Goal: Information Seeking & Learning: Learn about a topic

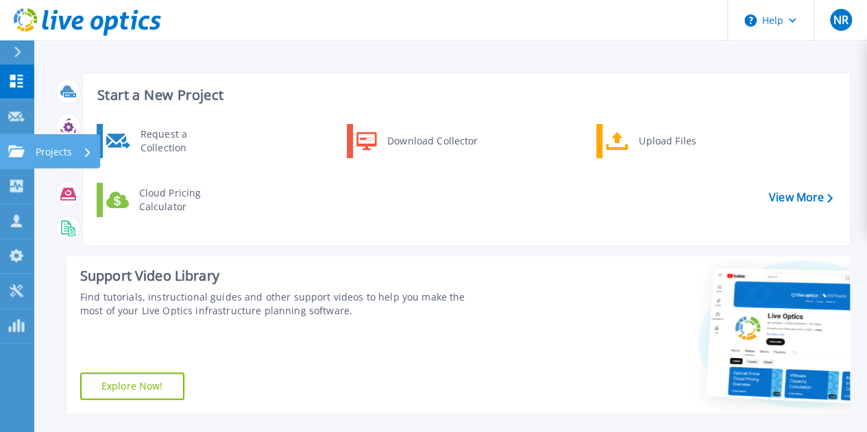
click at [21, 158] on link "Projects Projects" at bounding box center [17, 151] width 34 height 35
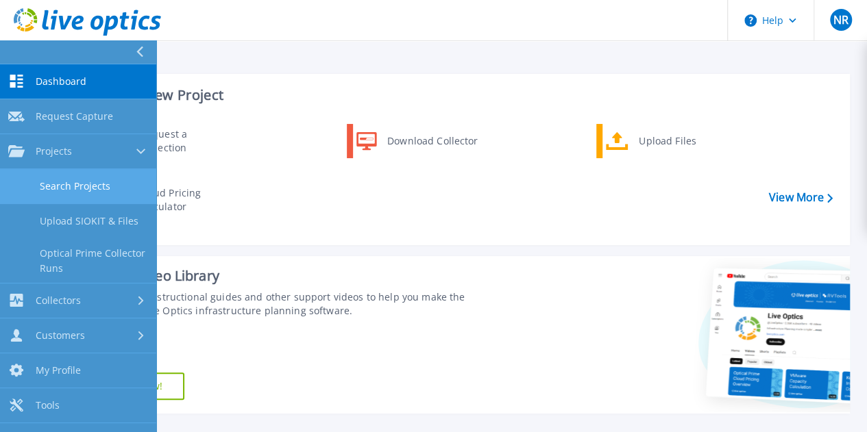
click at [75, 186] on link "Search Projects" at bounding box center [78, 186] width 156 height 35
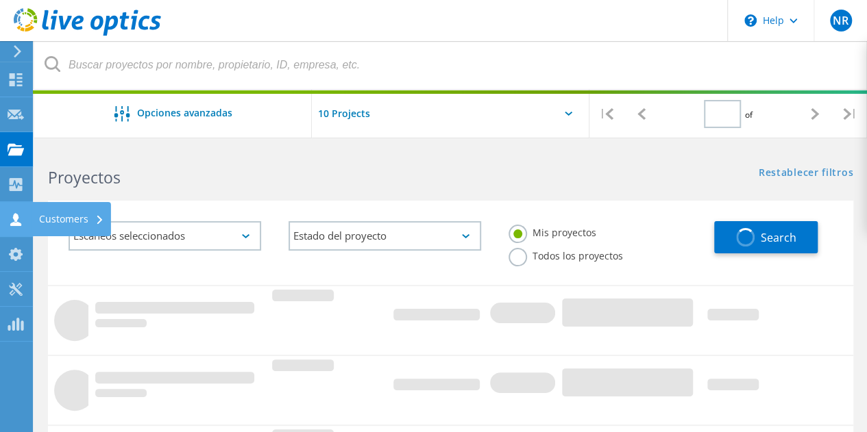
type input "1"
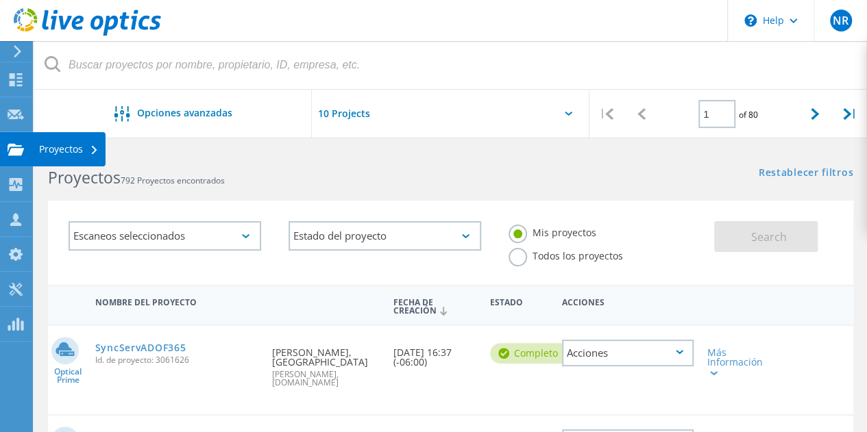
click at [8, 150] on icon at bounding box center [16, 149] width 16 height 13
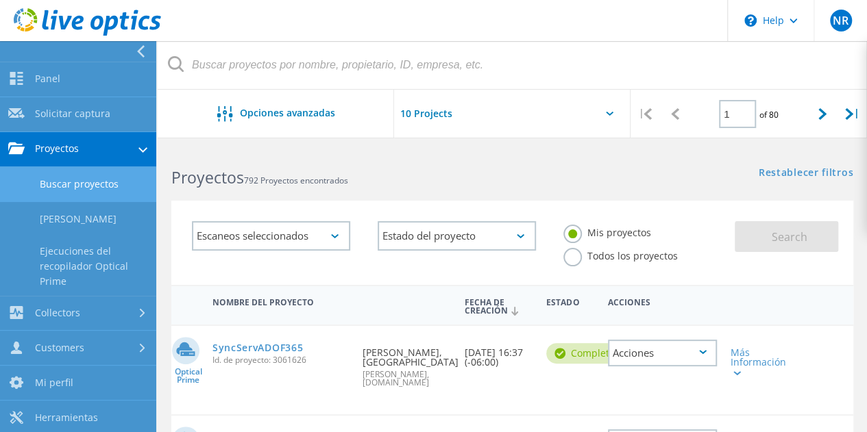
click at [90, 190] on link "Buscar proyectos" at bounding box center [78, 184] width 156 height 35
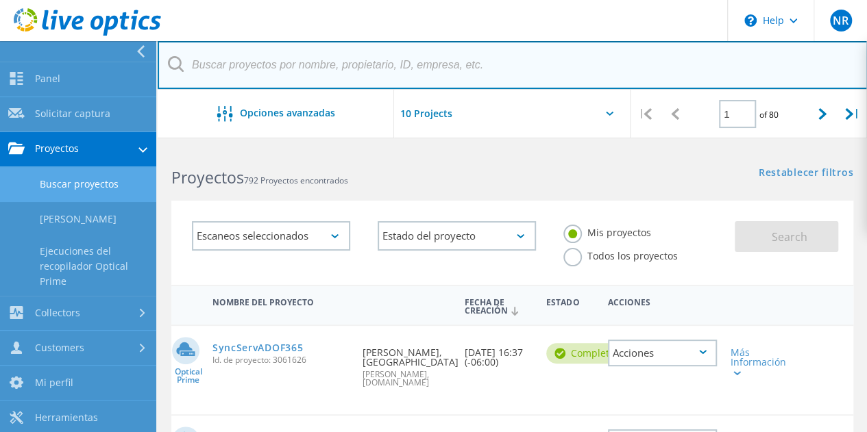
click at [236, 73] on input "text" at bounding box center [513, 65] width 710 height 48
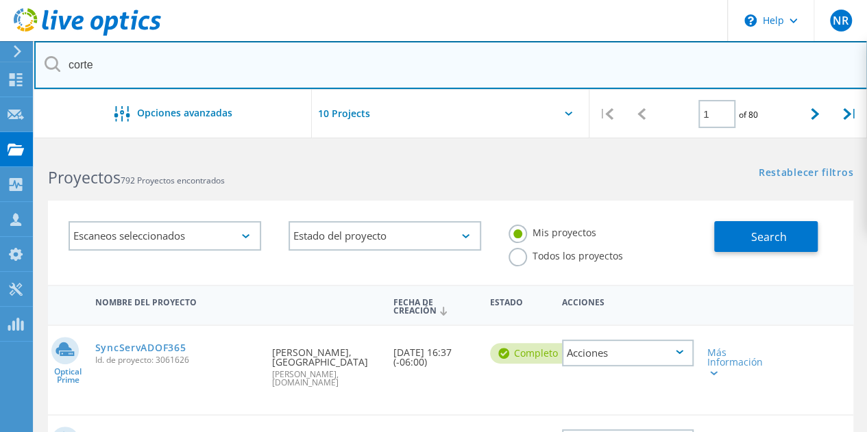
type input "corte"
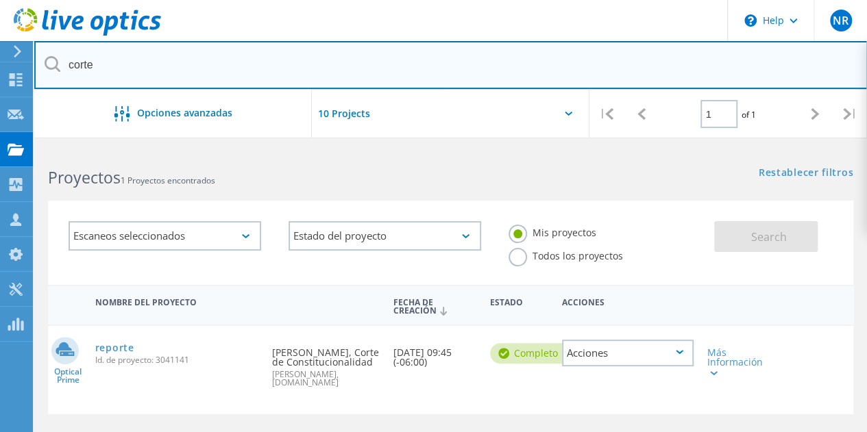
scroll to position [69, 0]
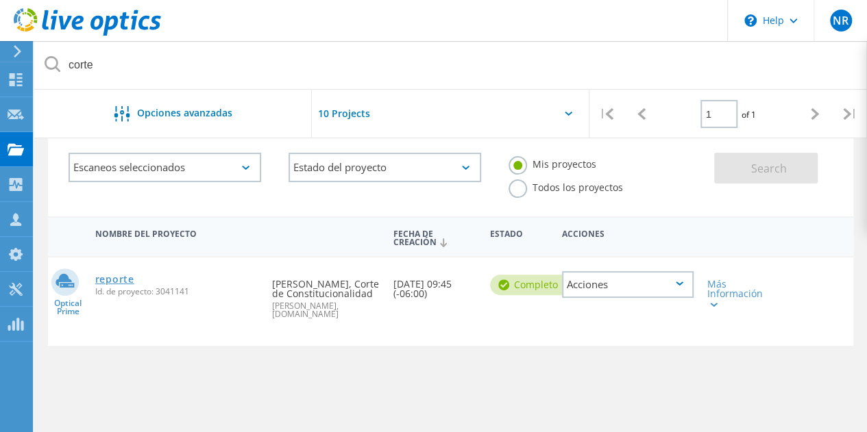
click at [123, 284] on link "reporte" at bounding box center [114, 280] width 39 height 10
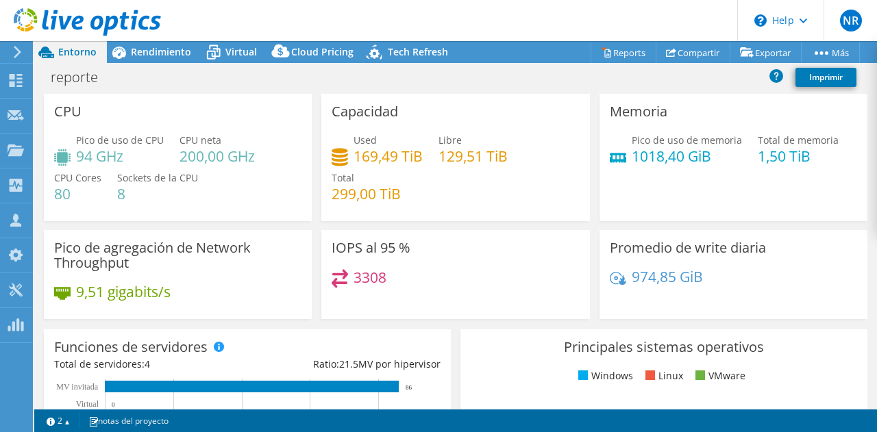
select select "USD"
click at [169, 53] on span "Rendimiento" at bounding box center [161, 51] width 60 height 13
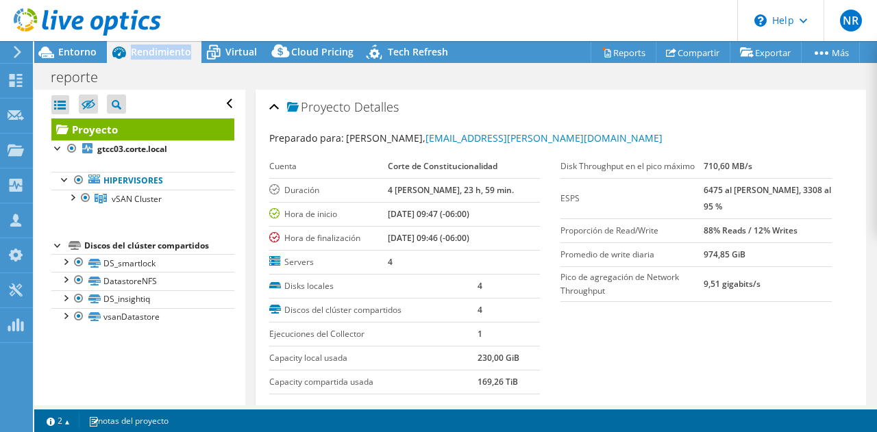
click at [169, 53] on span "Rendimiento" at bounding box center [161, 51] width 60 height 13
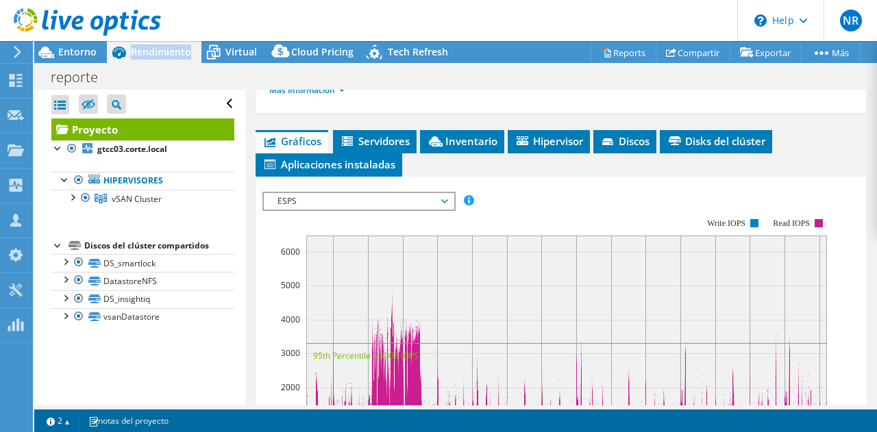
scroll to position [343, 0]
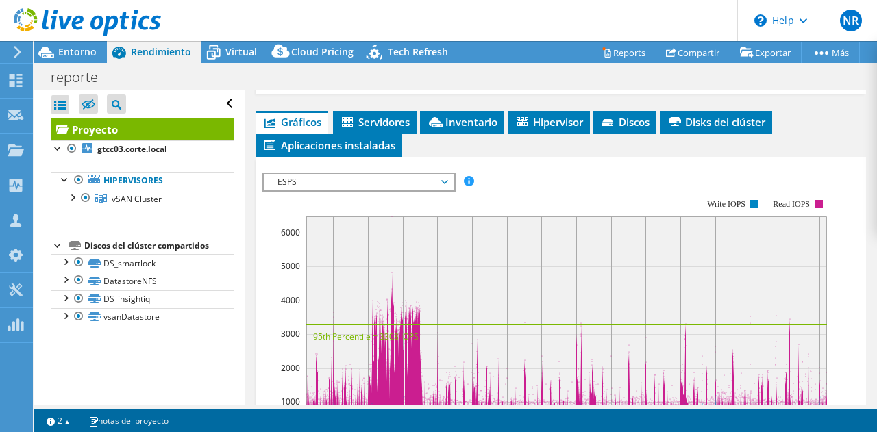
click at [443, 176] on span "ESPS" at bounding box center [359, 182] width 176 height 16
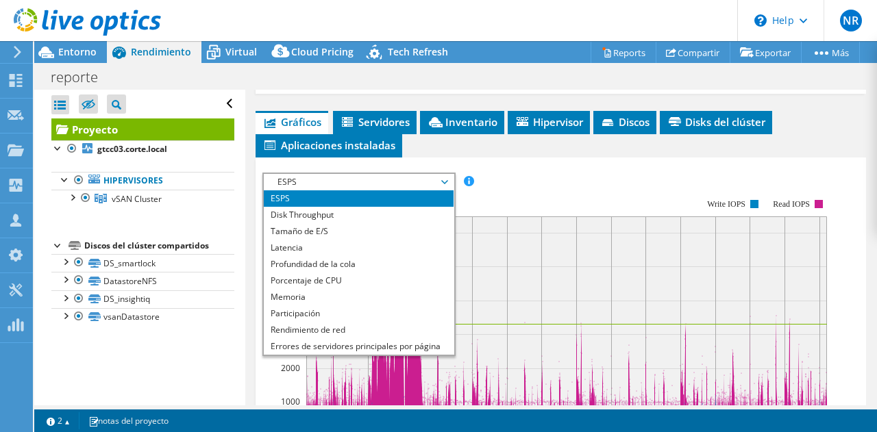
click at [566, 167] on div "ESPS Disk Throughput Tamaño de E/S Latencia Profundidad de la cola Porcentaje d…" at bounding box center [560, 403] width 597 height 475
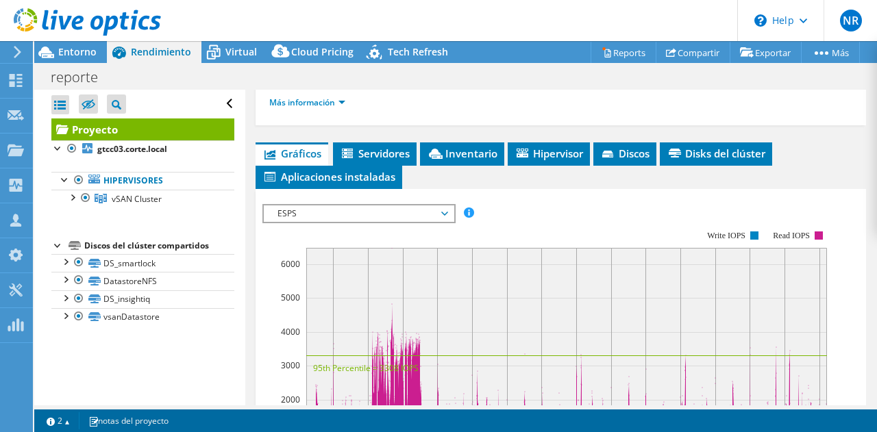
scroll to position [411, 0]
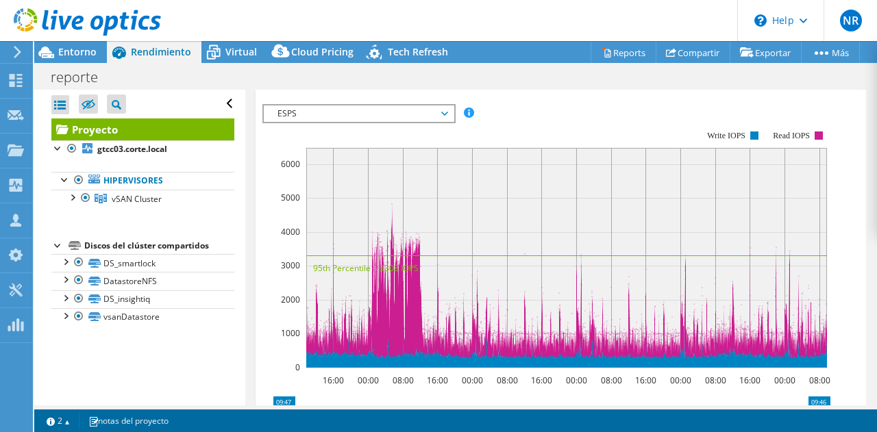
click at [448, 112] on icon at bounding box center [444, 114] width 7 height 4
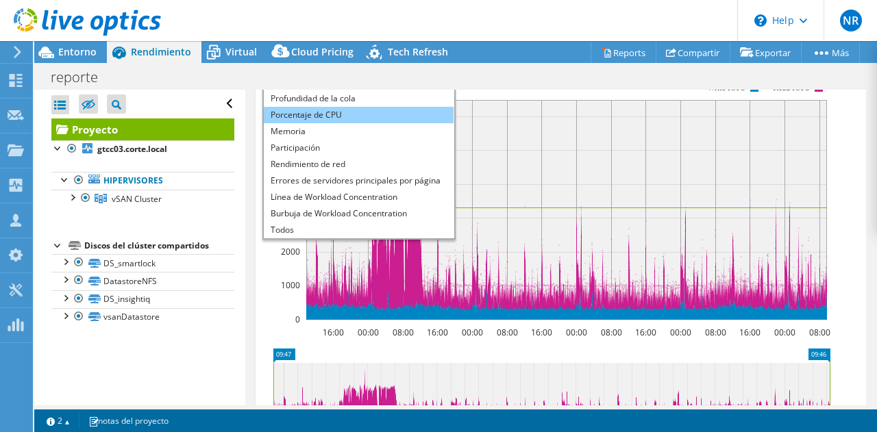
scroll to position [480, 0]
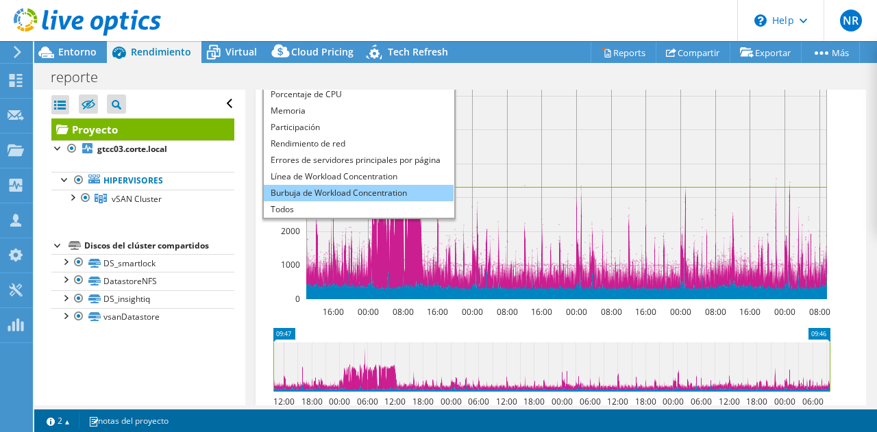
click at [348, 185] on li "Burbuja de Workload Concentration" at bounding box center [359, 193] width 190 height 16
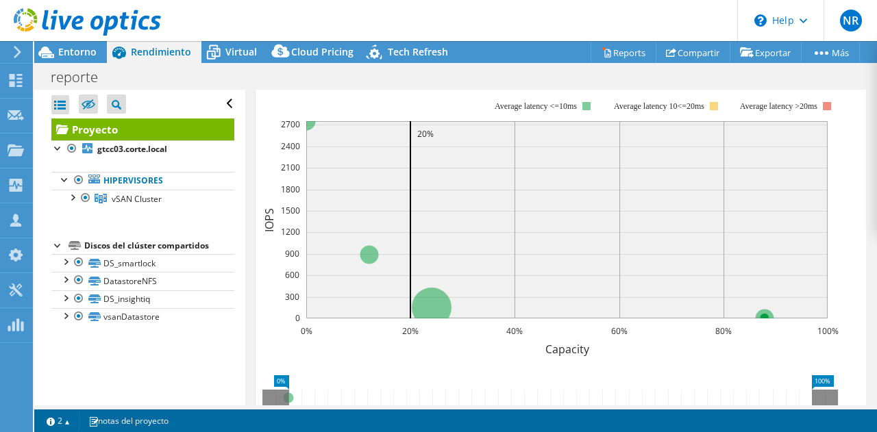
scroll to position [411, 0]
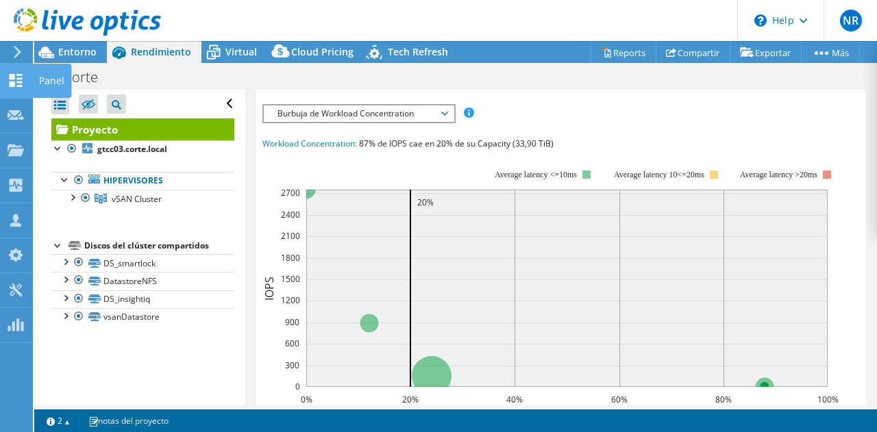
click at [17, 82] on use at bounding box center [16, 80] width 13 height 13
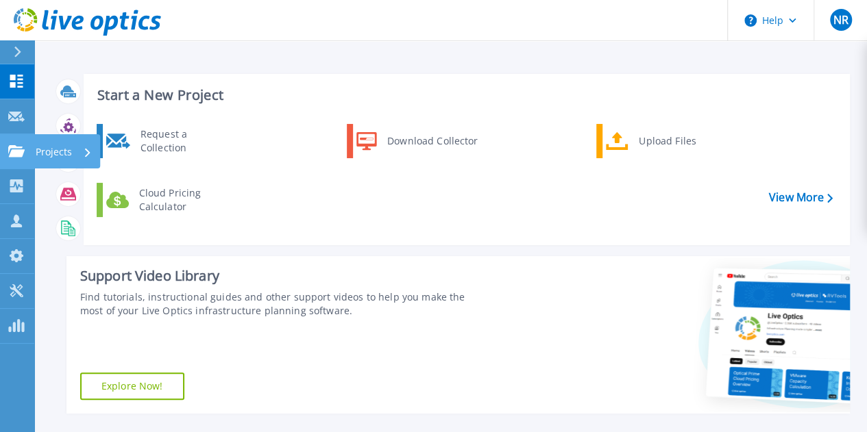
click at [13, 150] on icon at bounding box center [16, 151] width 16 height 12
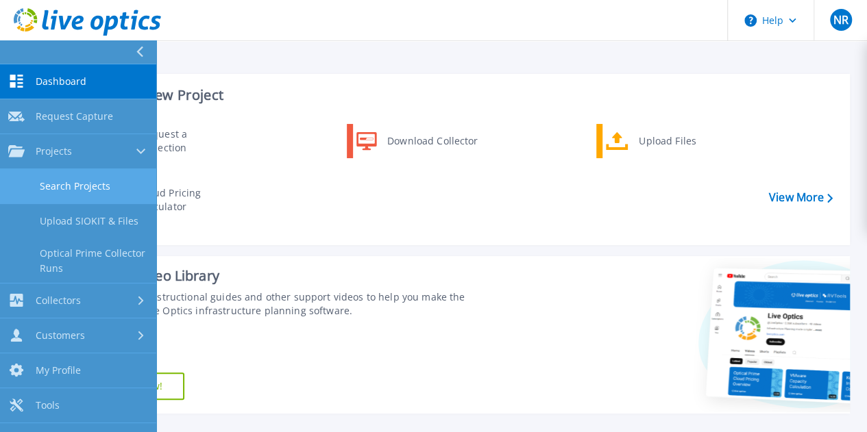
click at [66, 187] on link "Search Projects" at bounding box center [78, 186] width 156 height 35
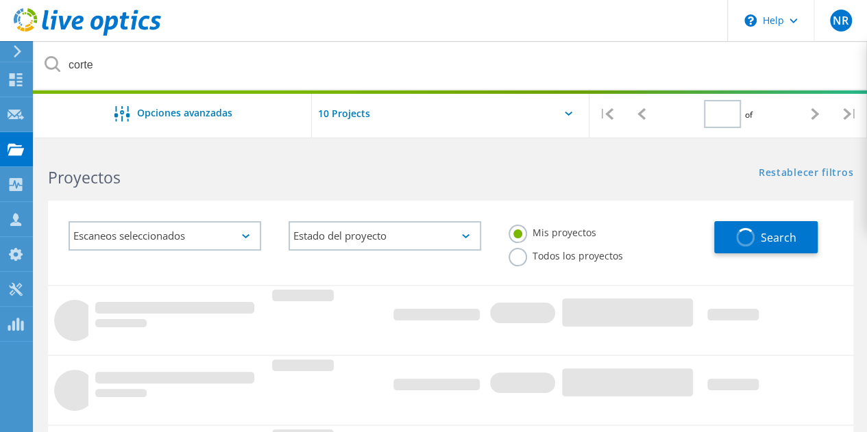
type input "1"
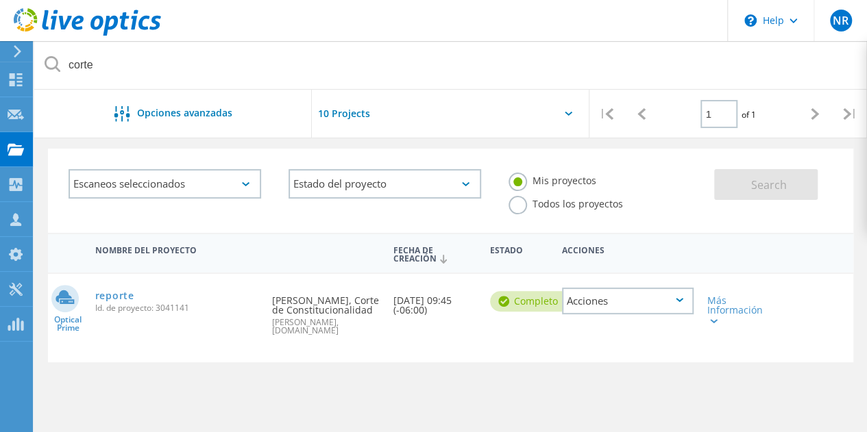
scroll to position [69, 0]
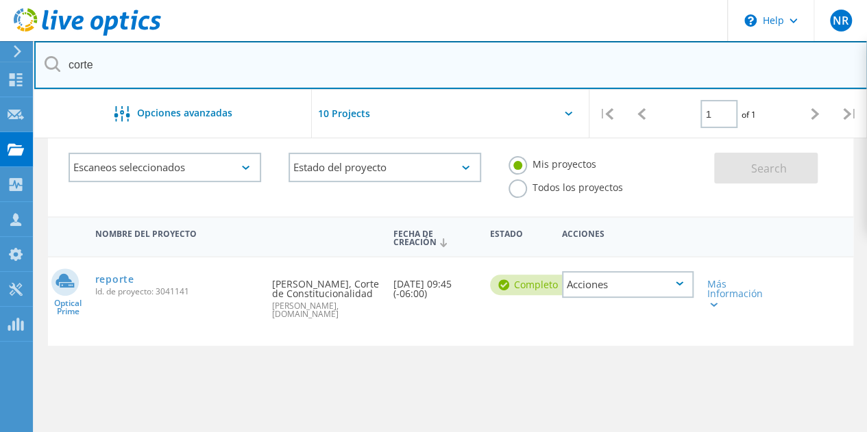
click at [127, 71] on input "corte" at bounding box center [450, 65] width 833 height 48
type input "c"
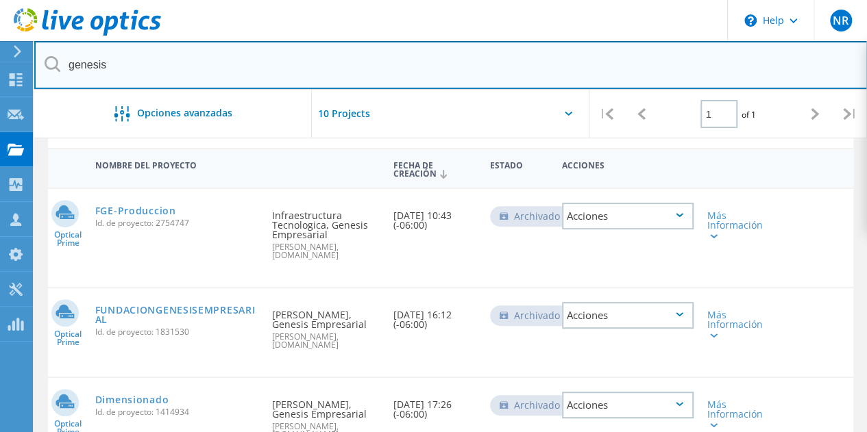
scroll to position [0, 0]
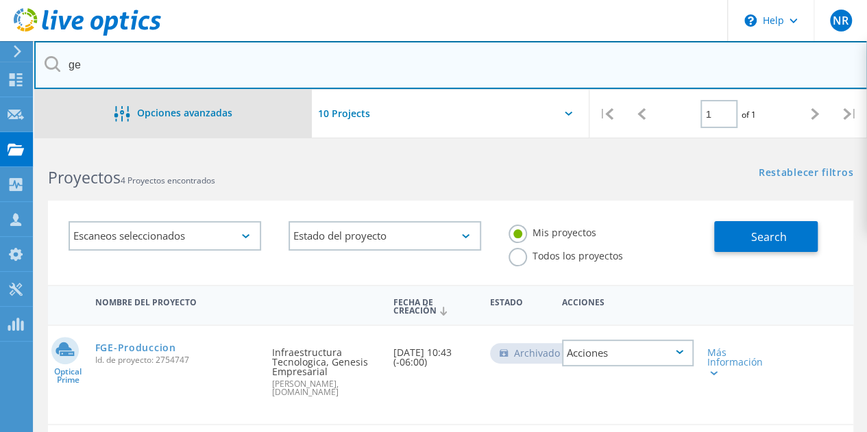
type input "g"
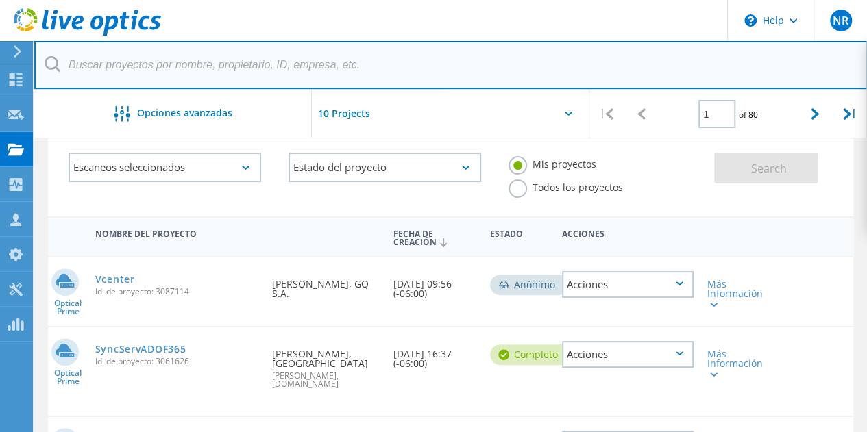
scroll to position [137, 0]
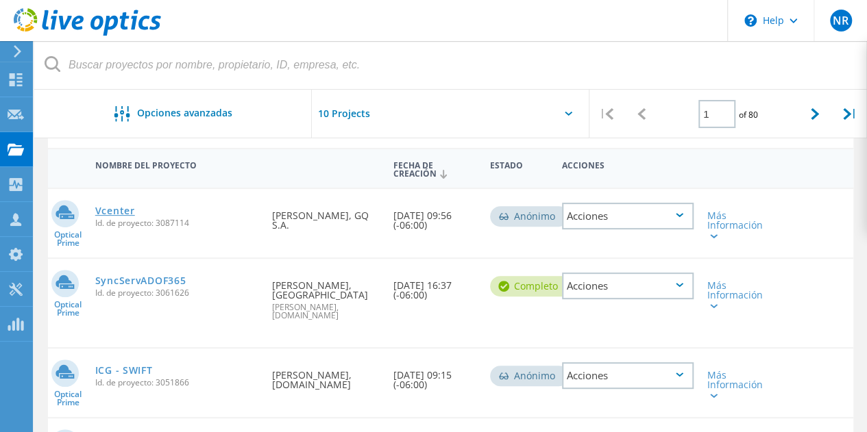
click at [122, 213] on link "Vcenter" at bounding box center [115, 211] width 40 height 10
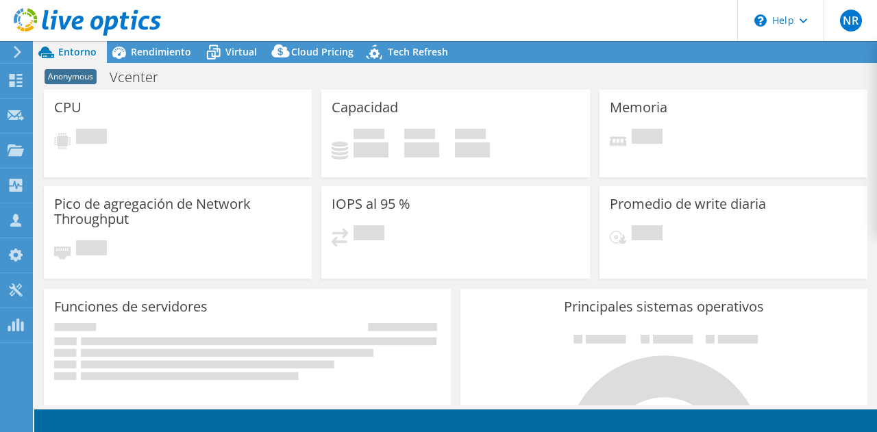
select select "USD"
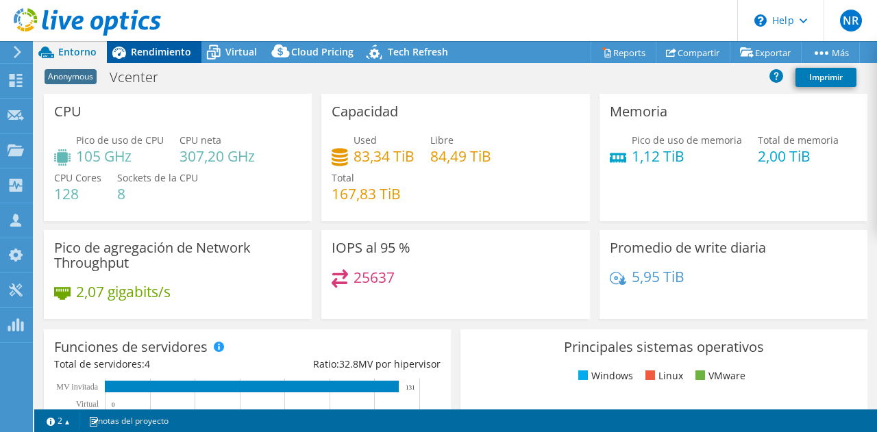
click at [173, 47] on span "Rendimiento" at bounding box center [161, 51] width 60 height 13
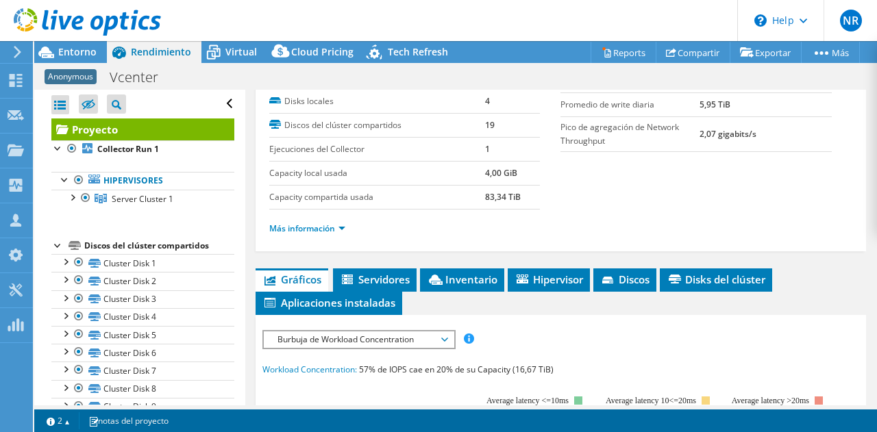
scroll to position [206, 0]
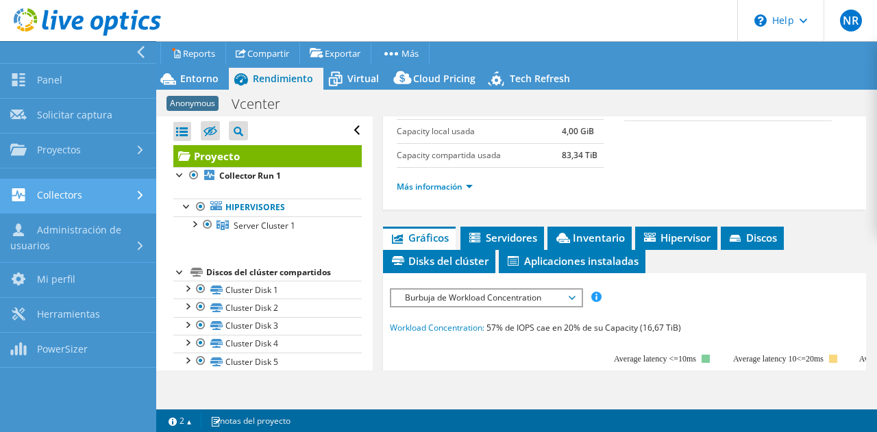
click at [69, 185] on link "Collectors" at bounding box center [78, 196] width 156 height 35
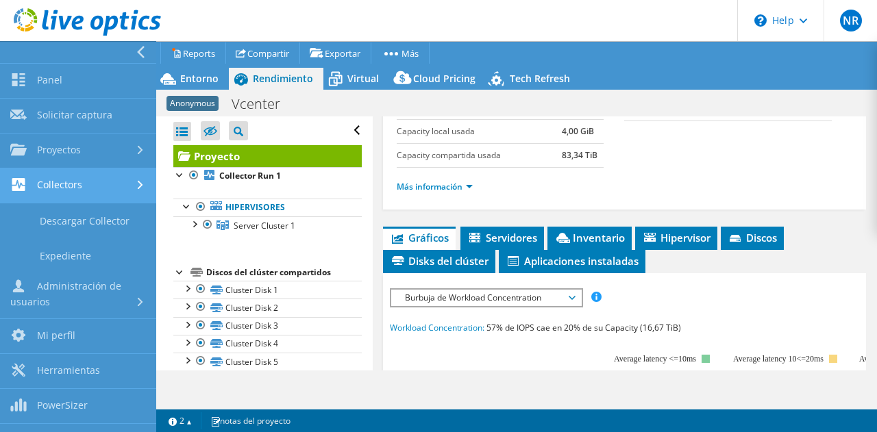
click at [69, 185] on link "Collectors" at bounding box center [78, 186] width 156 height 35
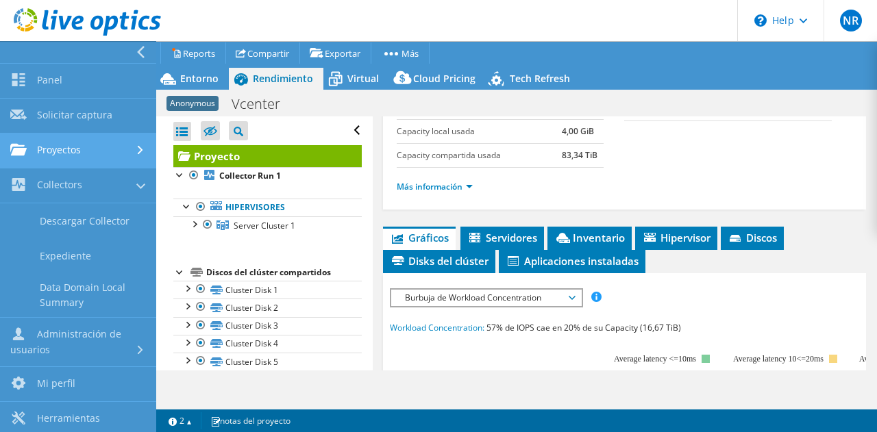
click at [134, 157] on link "Proyectos" at bounding box center [78, 151] width 156 height 35
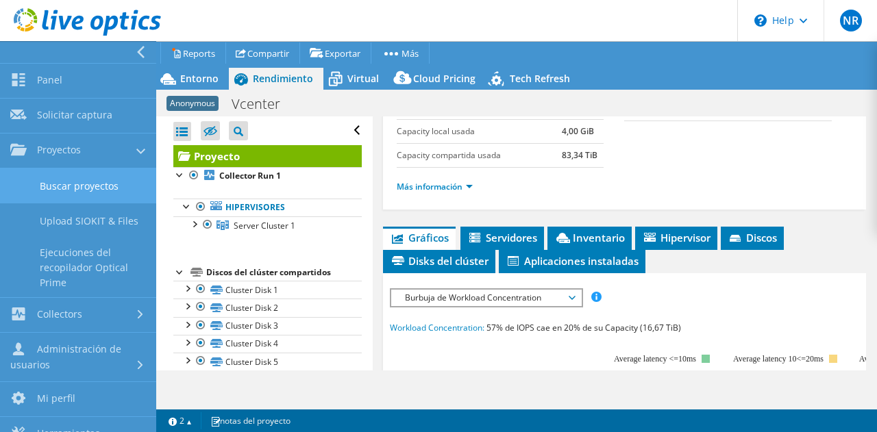
click at [103, 184] on link "Buscar proyectos" at bounding box center [78, 186] width 156 height 35
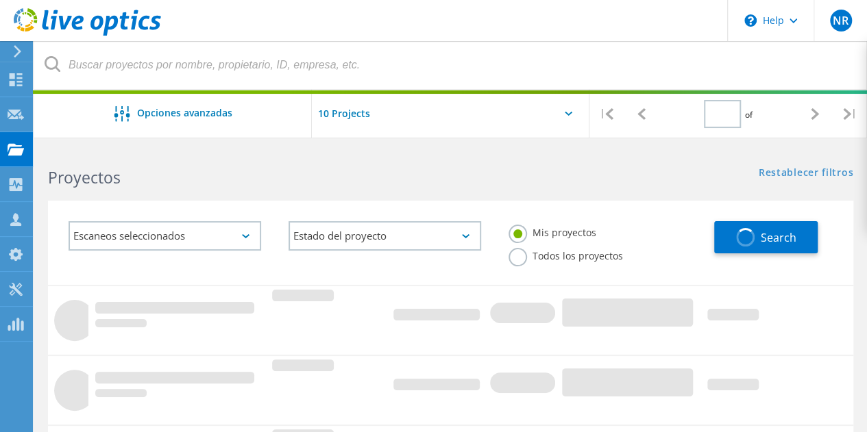
type input "1"
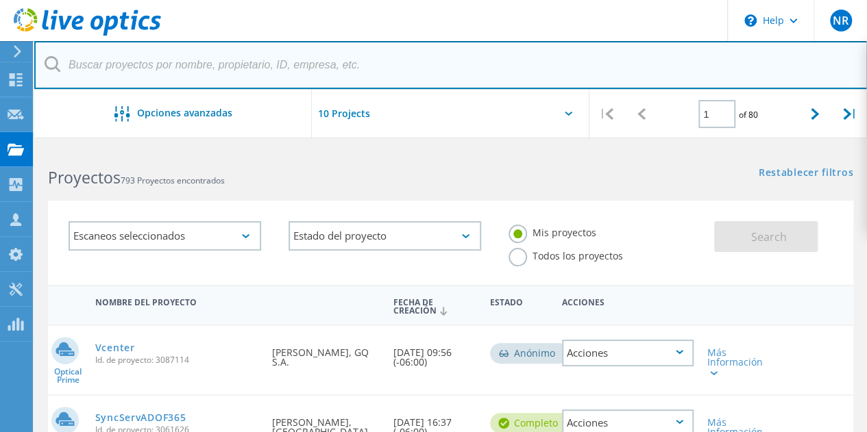
click at [142, 75] on input "text" at bounding box center [450, 65] width 833 height 48
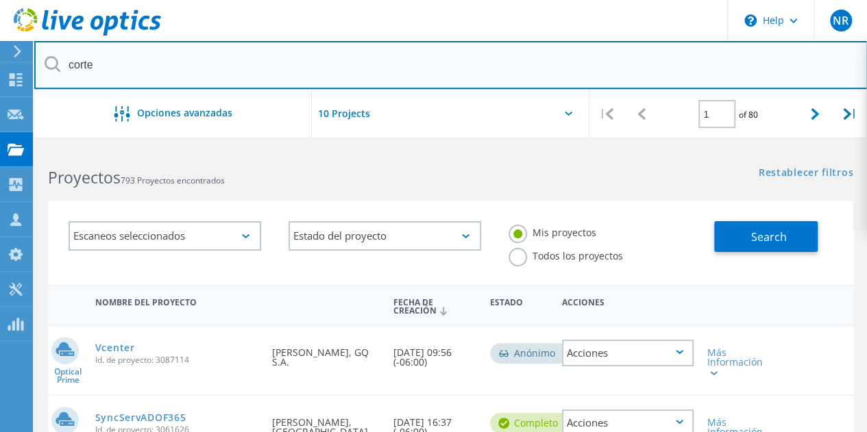
type input "corte"
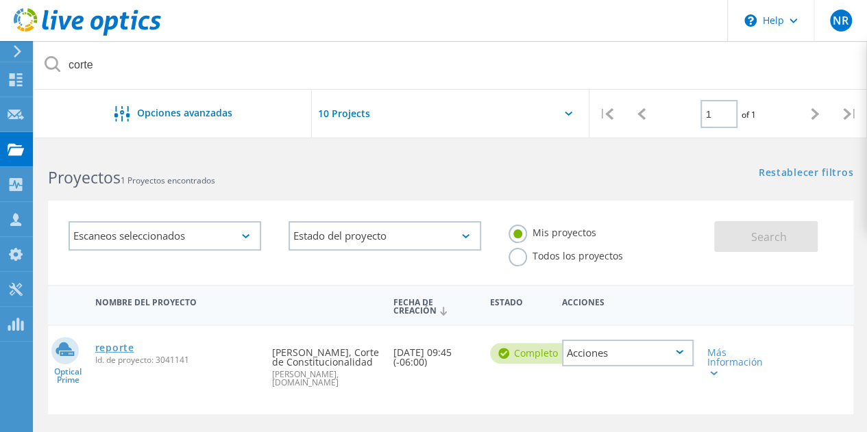
click at [112, 350] on link "reporte" at bounding box center [114, 348] width 39 height 10
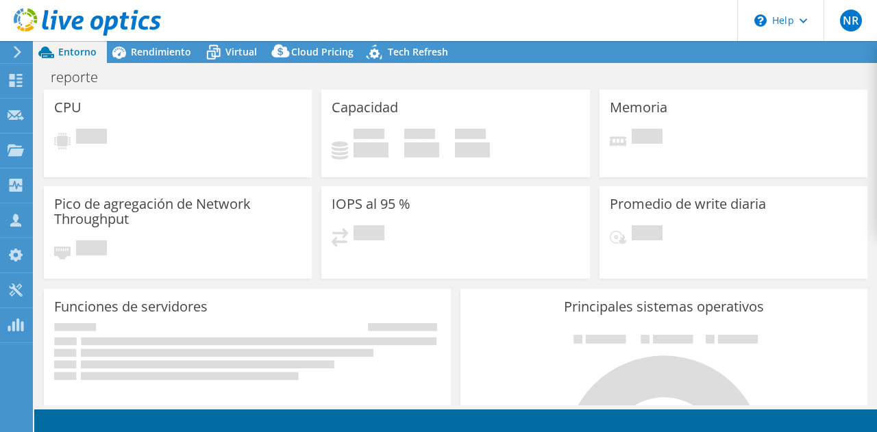
select select "USD"
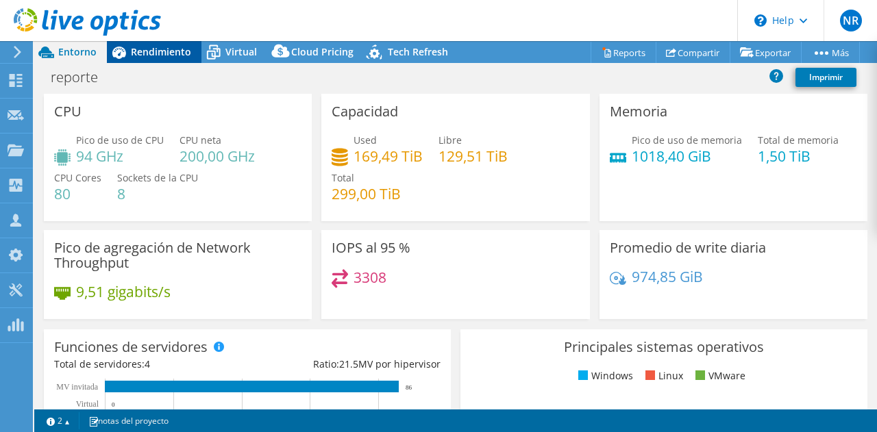
click at [159, 55] on span "Rendimiento" at bounding box center [161, 51] width 60 height 13
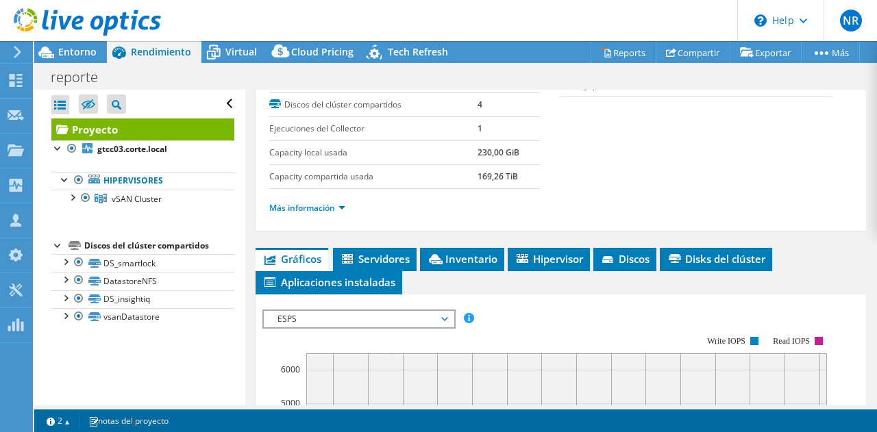
scroll to position [274, 0]
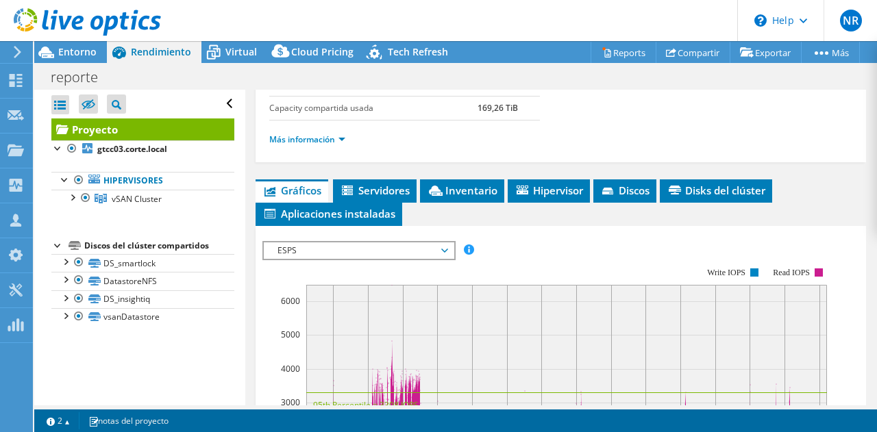
click at [435, 244] on span "ESPS" at bounding box center [359, 251] width 176 height 16
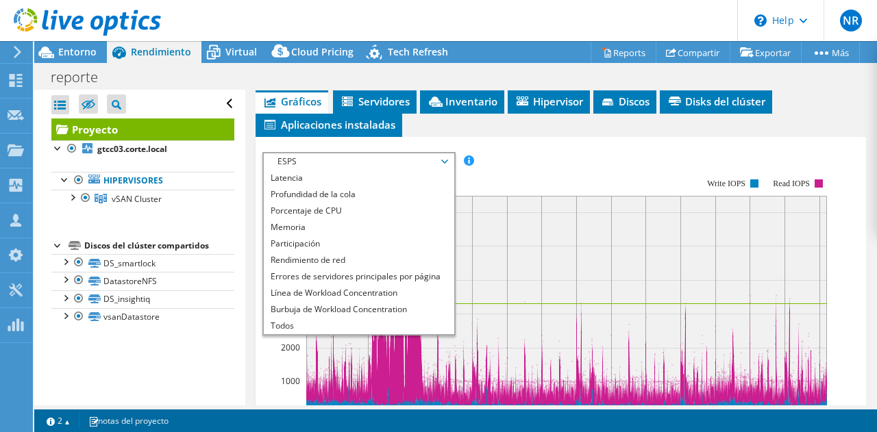
scroll to position [411, 0]
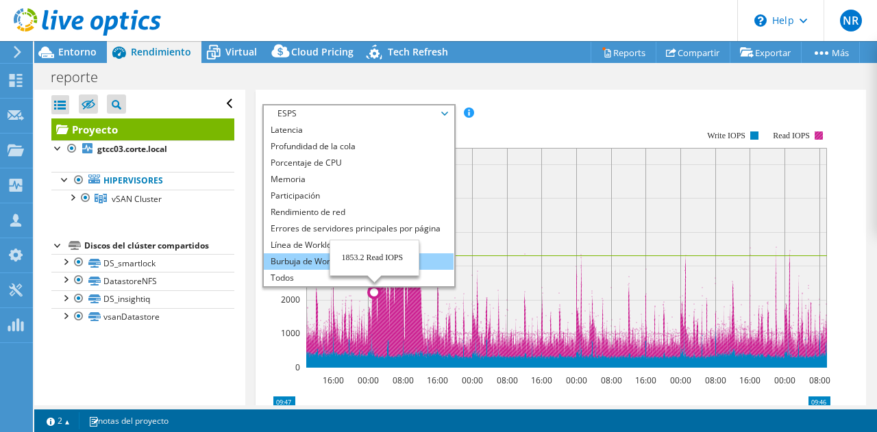
click at [311, 260] on li "Burbuja de Workload Concentration" at bounding box center [359, 262] width 190 height 16
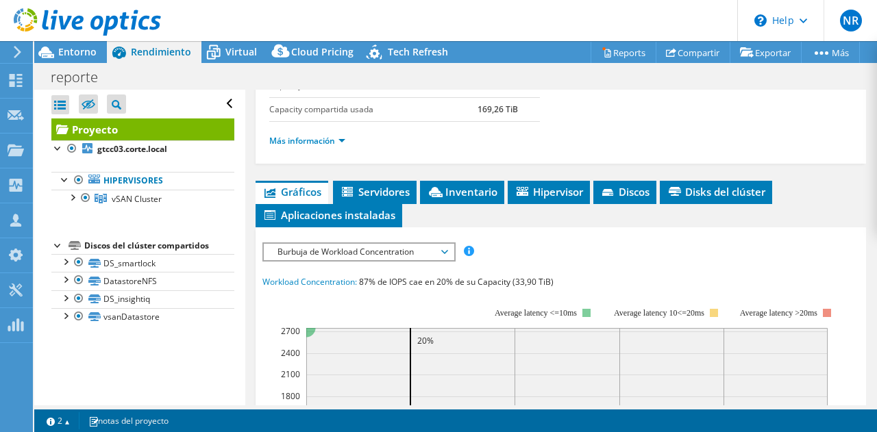
scroll to position [206, 0]
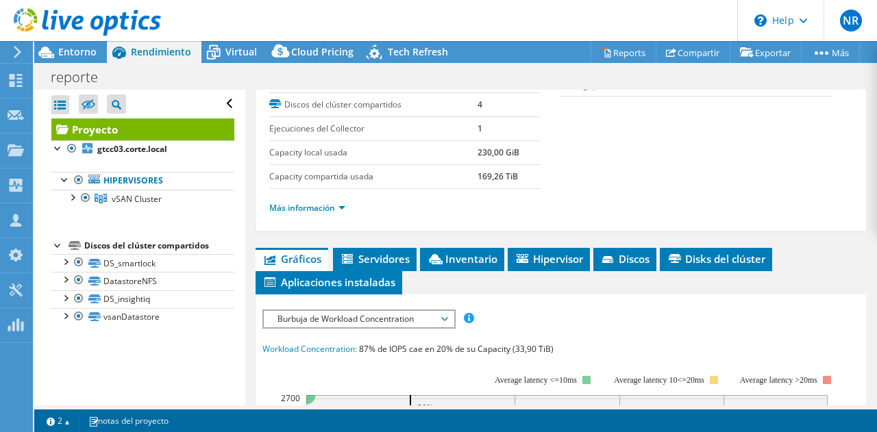
click at [423, 313] on span "Burbuja de Workload Concentration" at bounding box center [359, 319] width 176 height 16
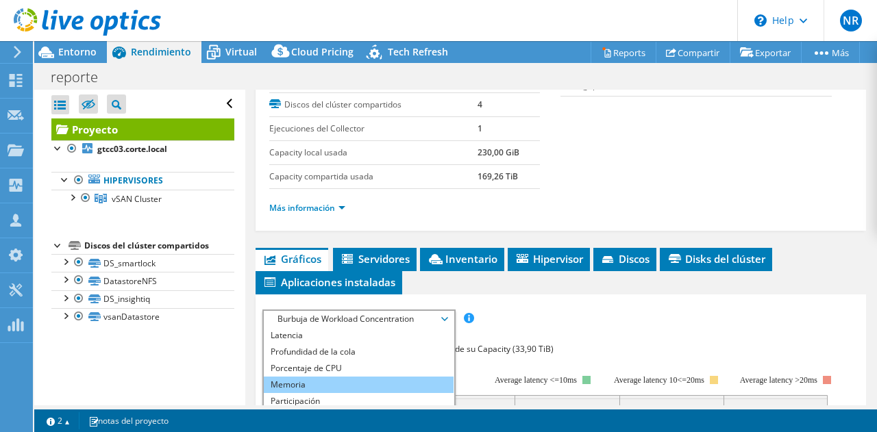
click at [354, 377] on li "Memoria" at bounding box center [359, 385] width 190 height 16
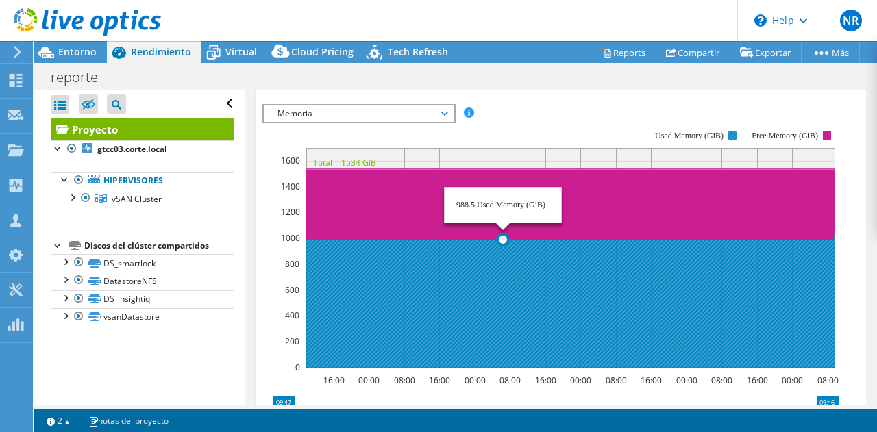
scroll to position [343, 0]
